Goal: Obtain resource: Obtain resource

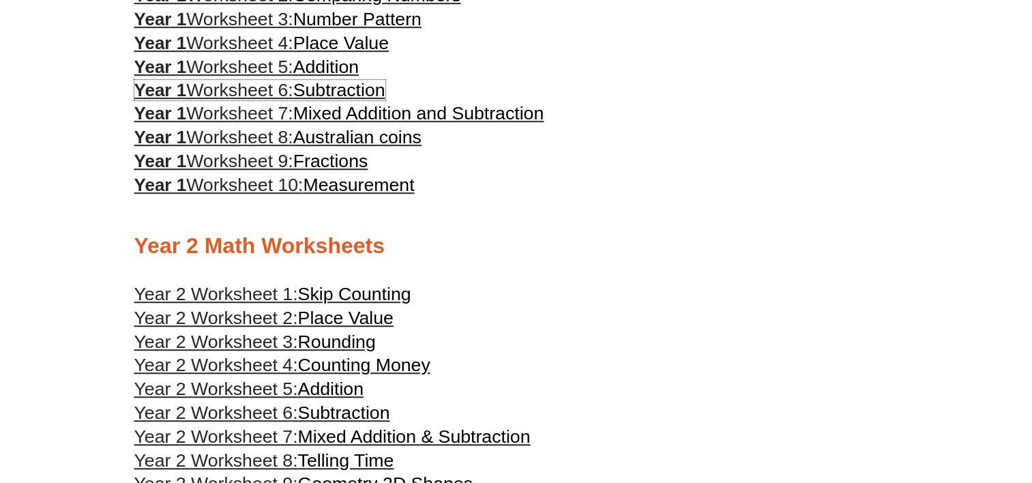
scroll to position [955, 0]
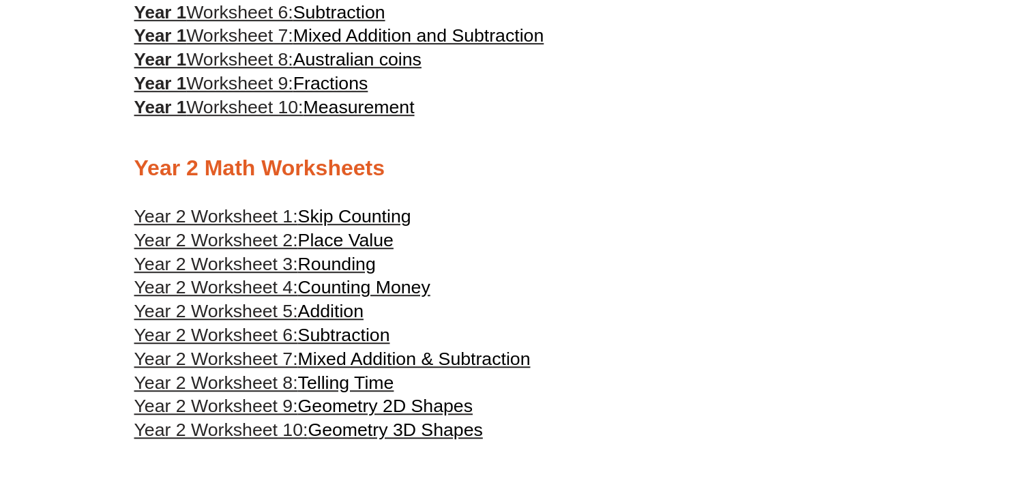
click at [352, 312] on span "Addition" at bounding box center [330, 311] width 65 height 20
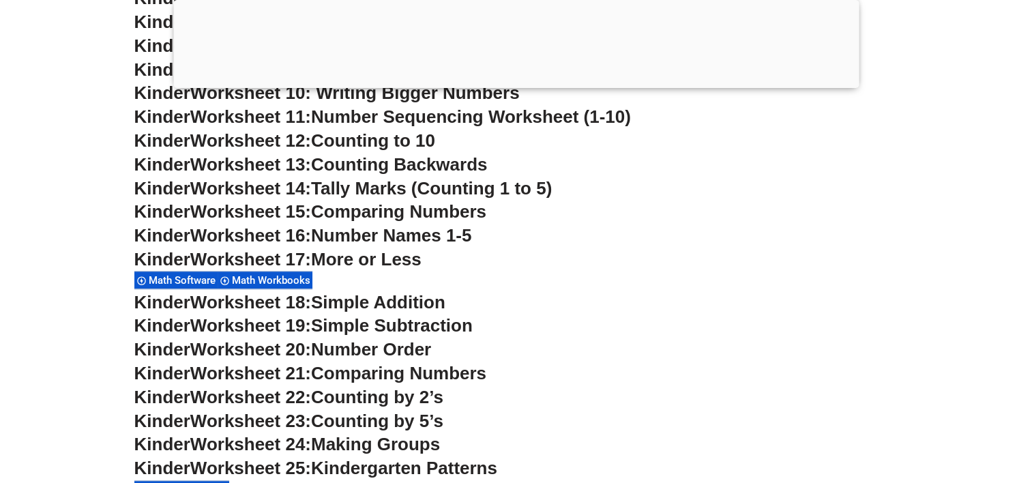
scroll to position [1092, 0]
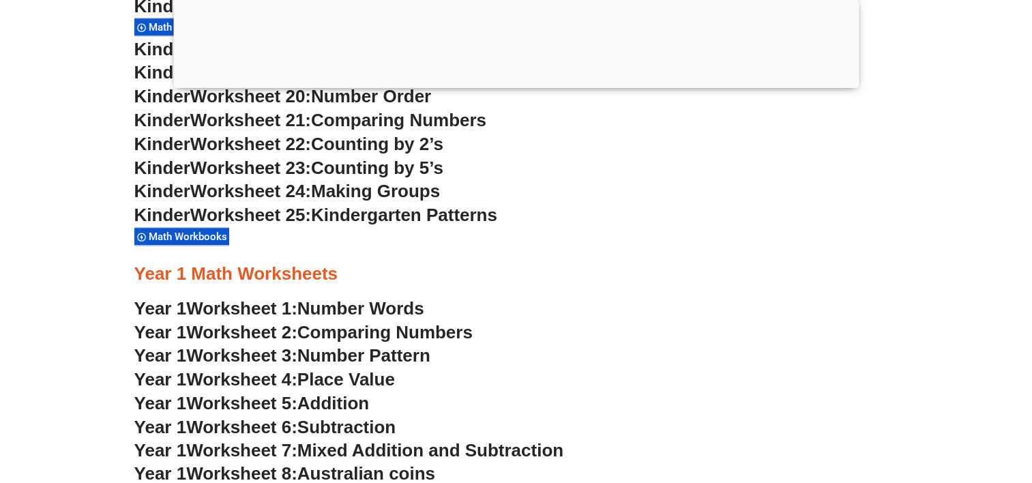
click at [363, 434] on span "Subtraction" at bounding box center [346, 427] width 98 height 20
